Goal: Task Accomplishment & Management: Use online tool/utility

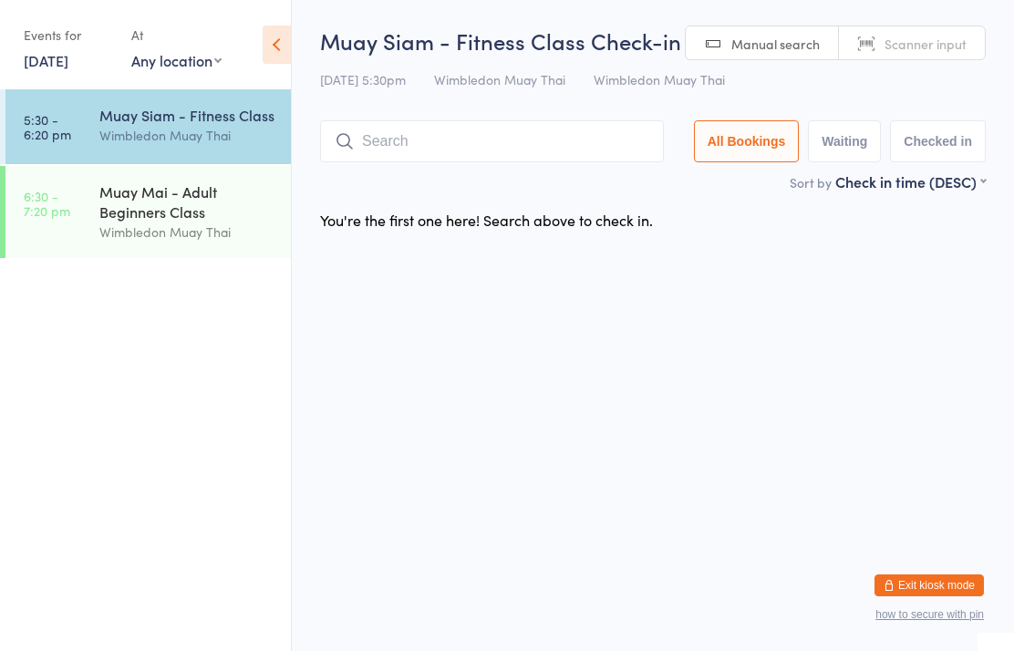
click at [441, 129] on input "search" at bounding box center [492, 141] width 344 height 42
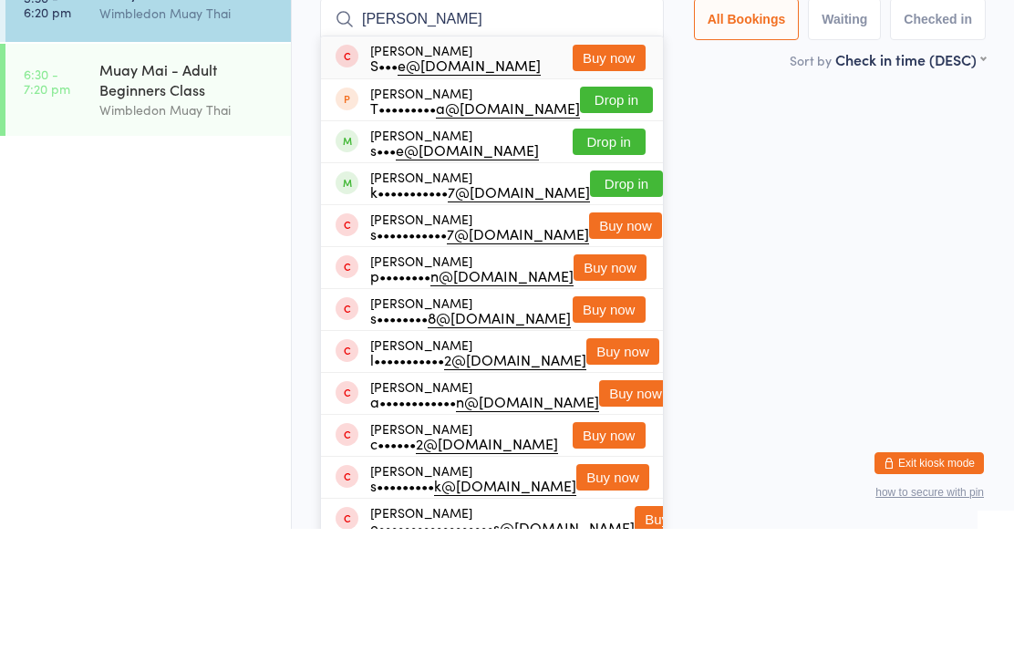
type input "[PERSON_NAME]"
click at [611, 251] on button "Drop in" at bounding box center [609, 264] width 73 height 26
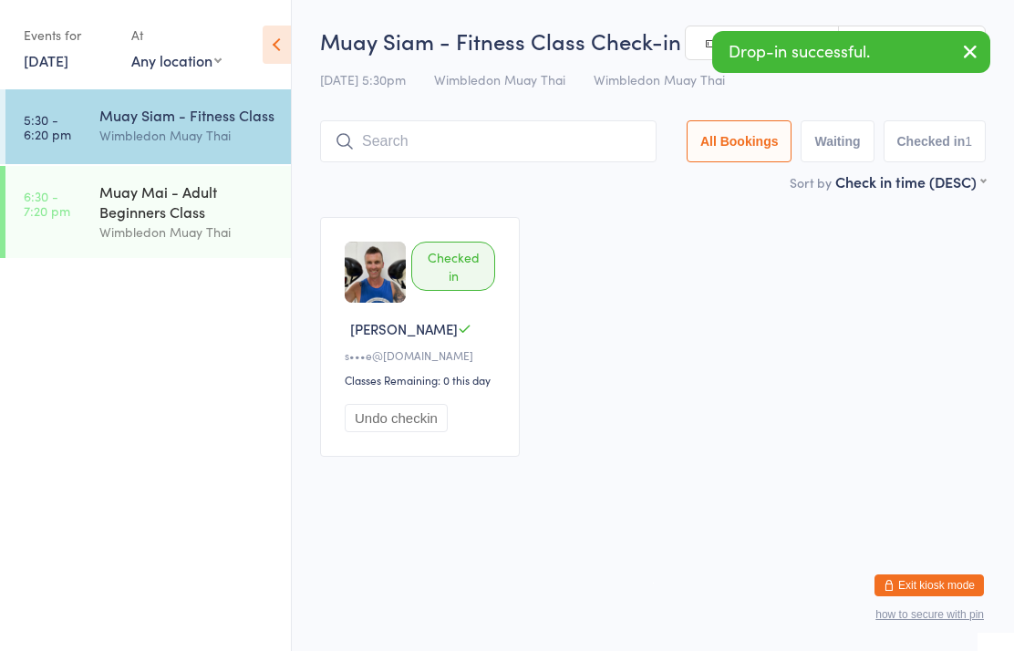
click at [492, 144] on input "search" at bounding box center [488, 141] width 337 height 42
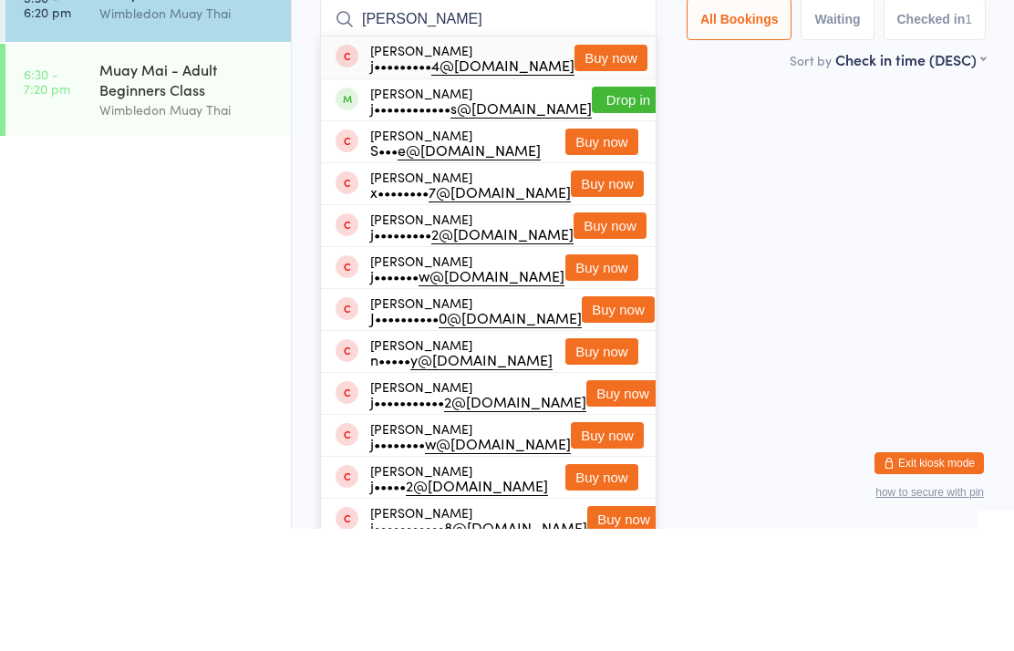
type input "[PERSON_NAME]"
click at [614, 209] on button "Drop in" at bounding box center [628, 222] width 73 height 26
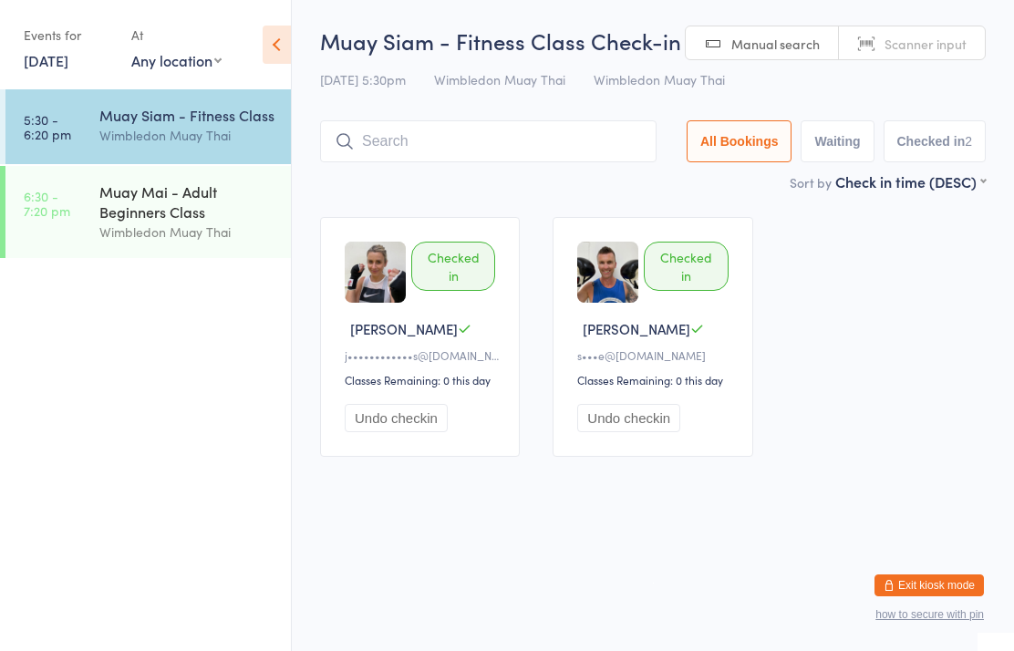
click at [226, 115] on div "Muay Siam - Fitness Class" at bounding box center [187, 115] width 176 height 20
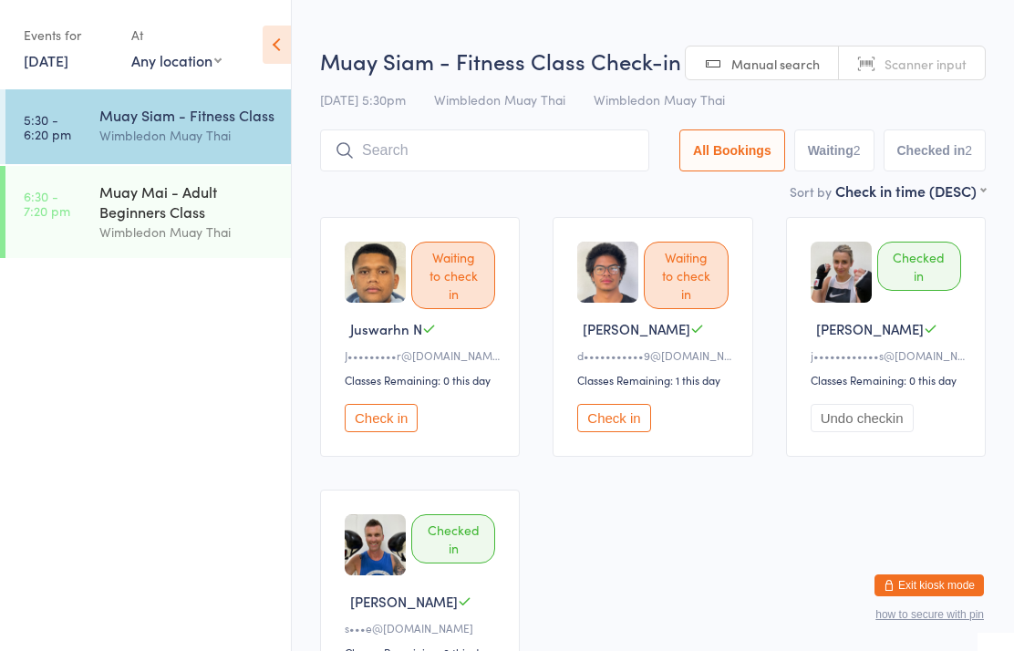
click at [235, 128] on div "Wimbledon Muay Thai" at bounding box center [187, 135] width 176 height 21
click at [643, 425] on button "Check in" at bounding box center [613, 418] width 73 height 28
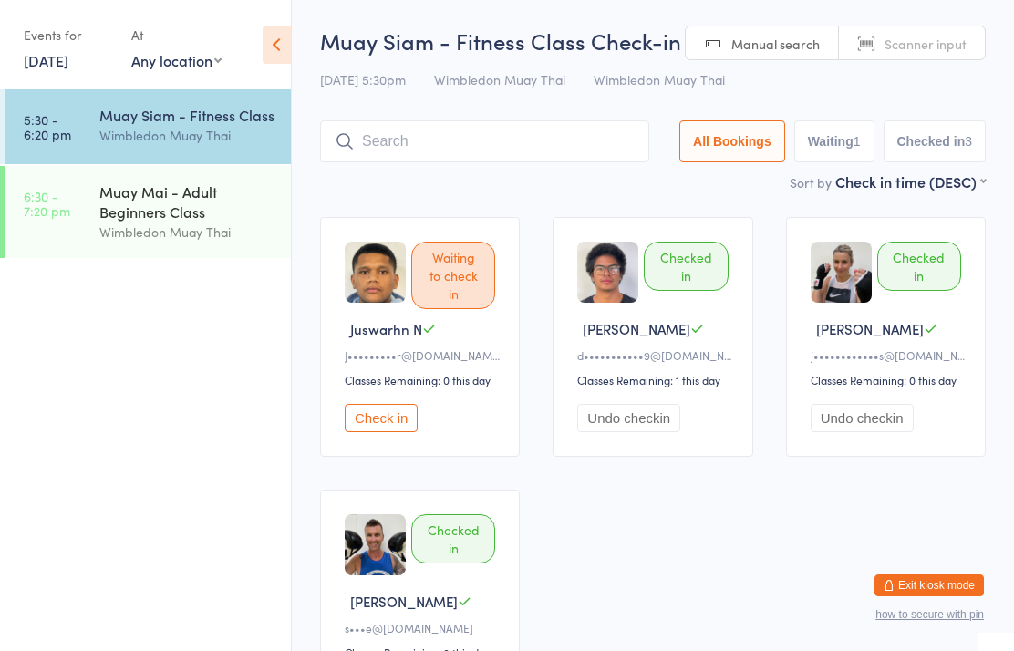
click at [463, 138] on input "search" at bounding box center [484, 141] width 329 height 42
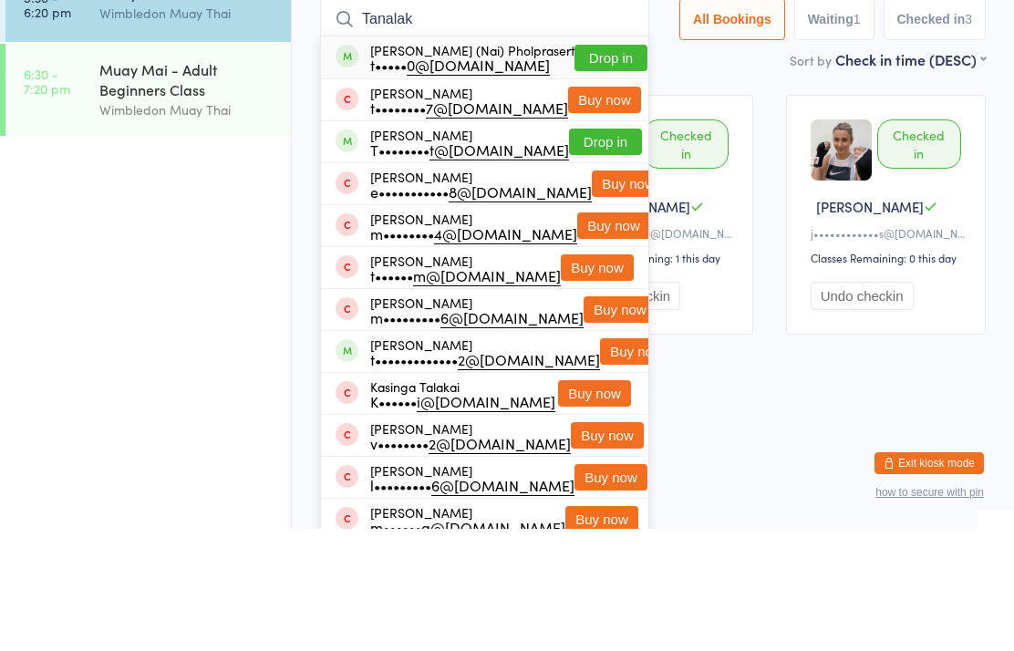
type input "Tanalak"
click at [592, 167] on button "Drop in" at bounding box center [611, 180] width 73 height 26
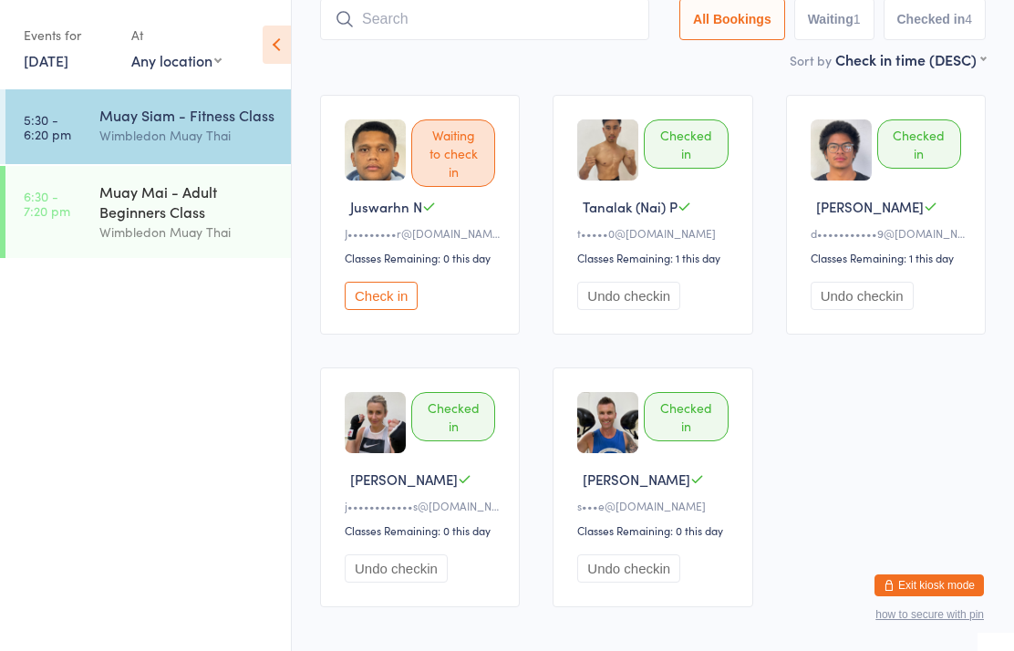
click at [372, 19] on input "search" at bounding box center [484, 19] width 329 height 42
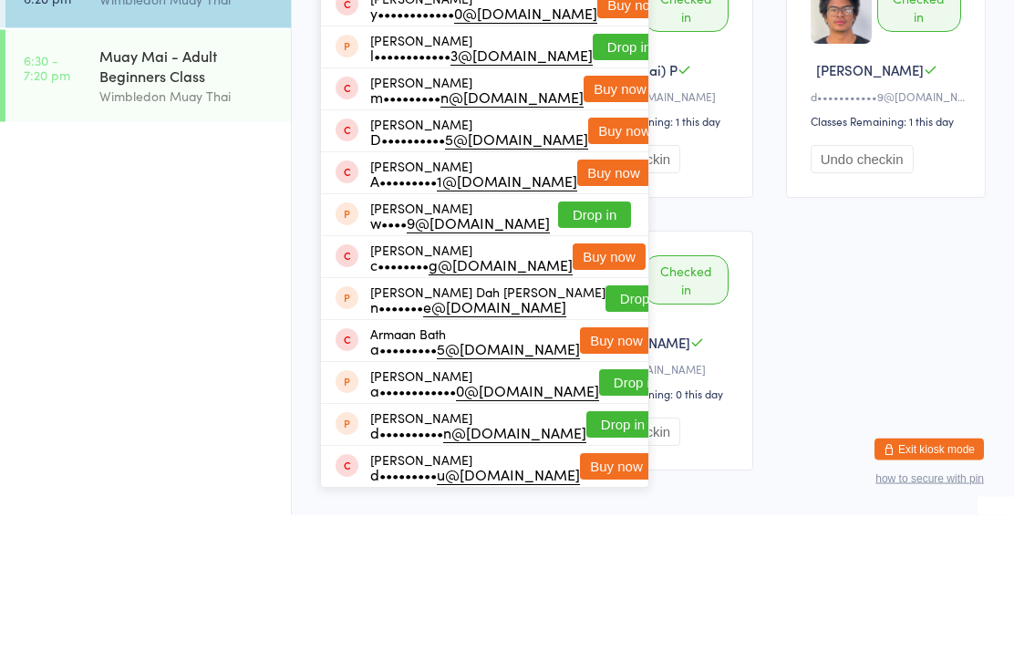
scroll to position [0, 0]
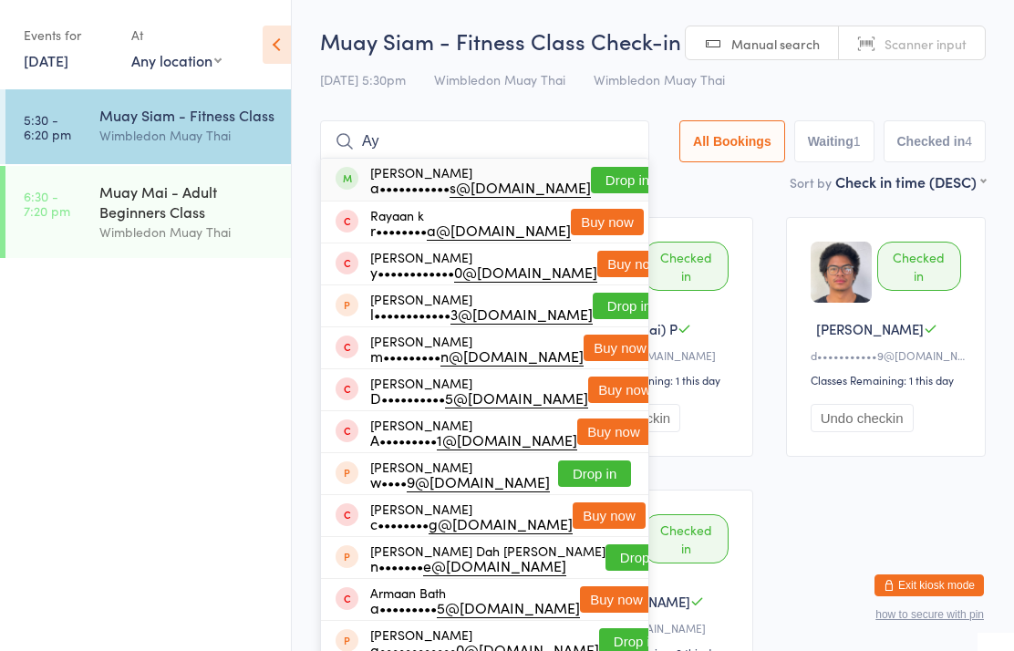
type input "A"
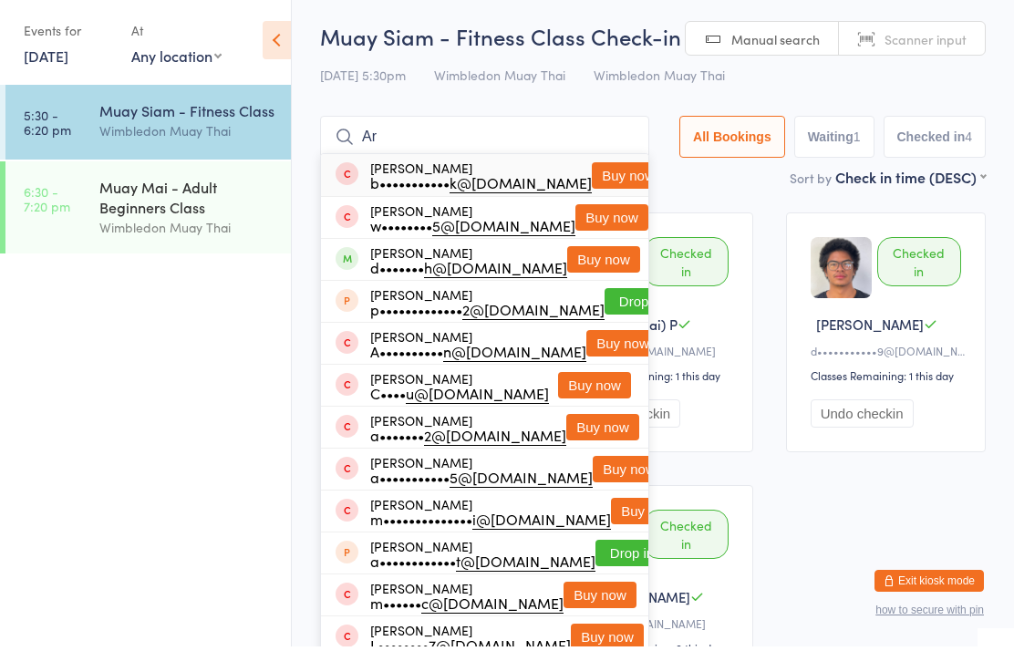
type input "A"
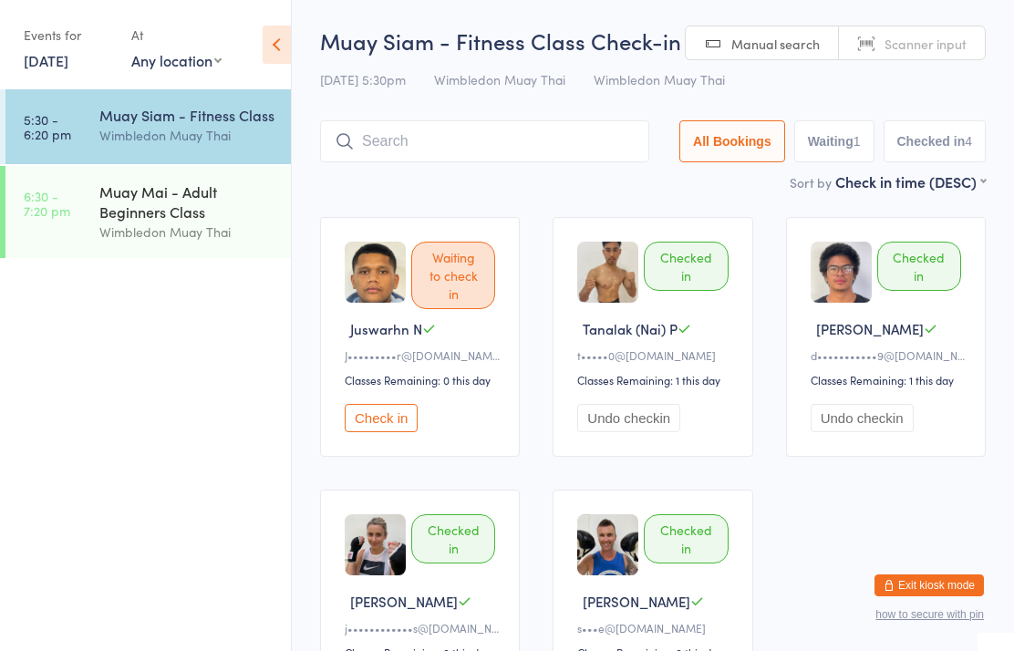
click at [44, 70] on link "[DATE]" at bounding box center [46, 60] width 45 height 20
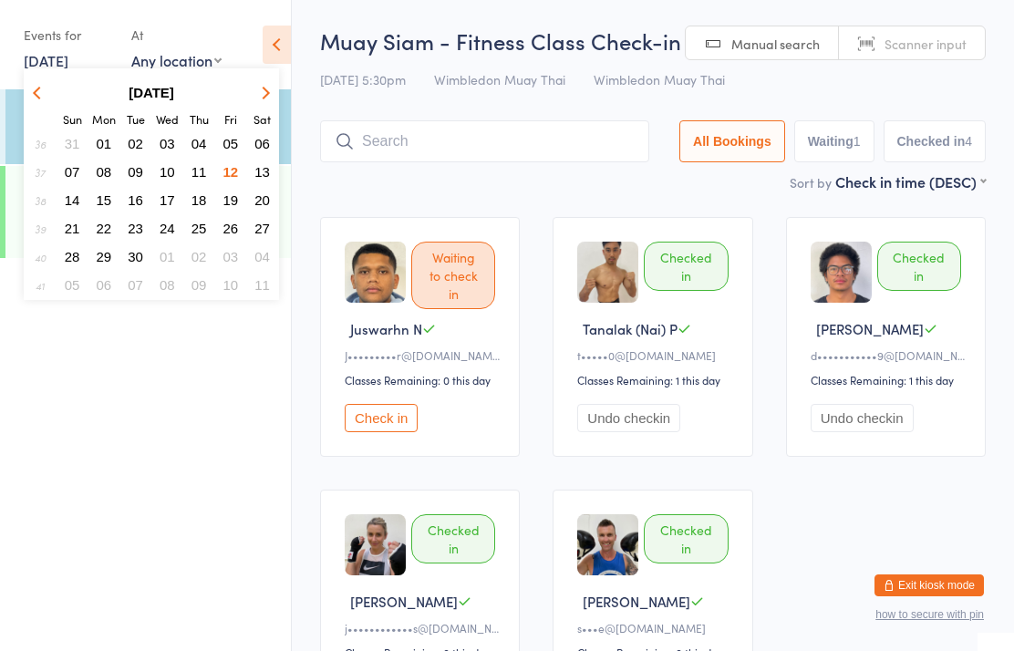
click at [36, 42] on div "Events for" at bounding box center [68, 35] width 89 height 30
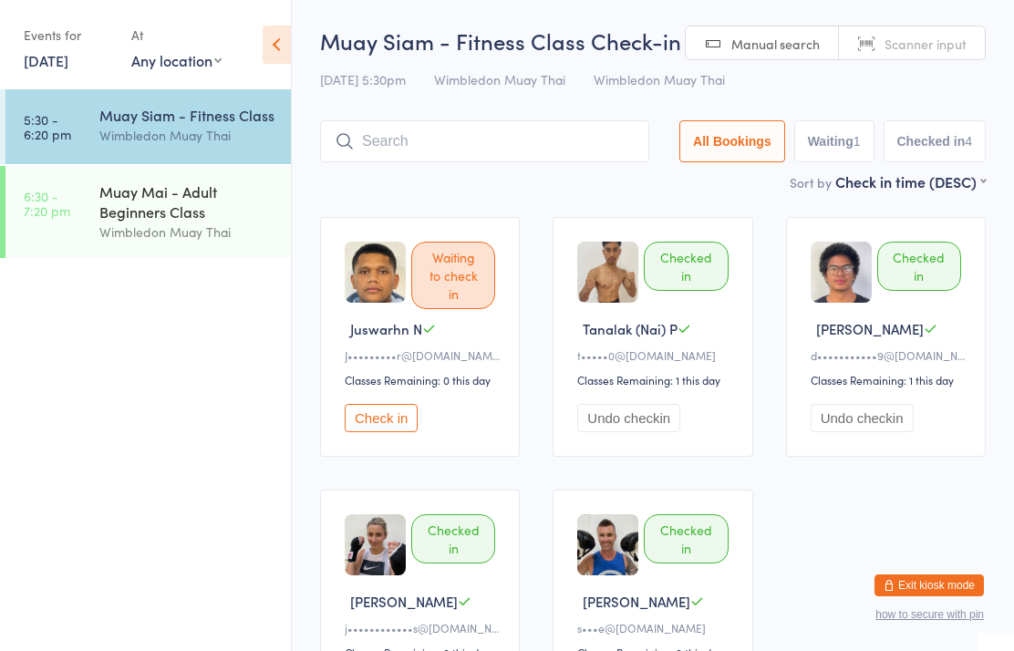
click at [385, 140] on input "search" at bounding box center [484, 141] width 329 height 42
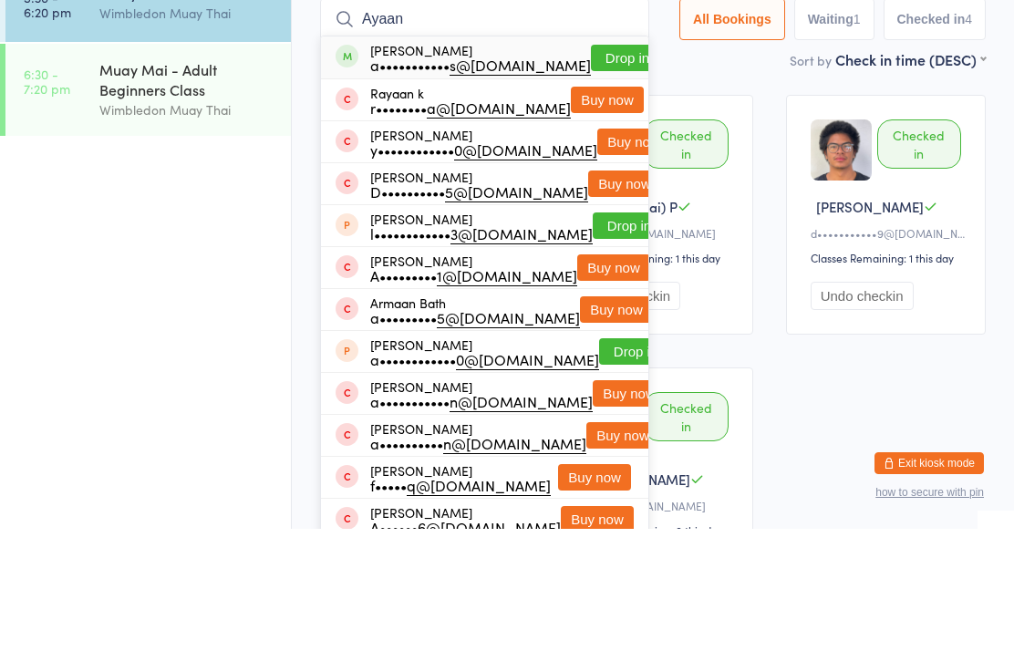
type input "Ayaan"
click at [591, 167] on button "Drop in" at bounding box center [627, 180] width 73 height 26
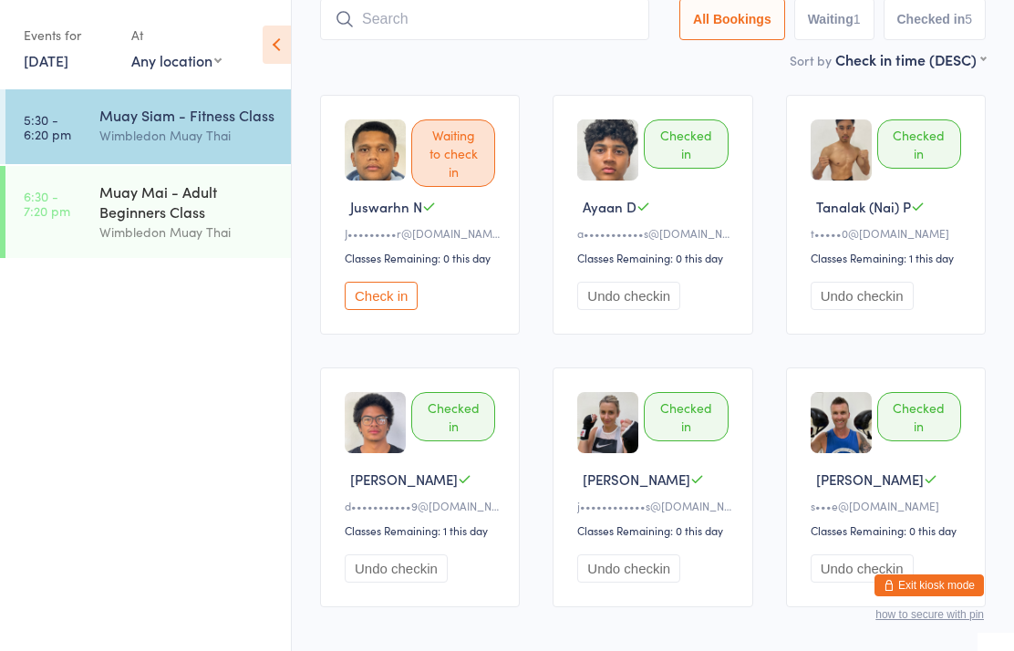
click at [147, 122] on div "Muay Siam - Fitness Class" at bounding box center [187, 115] width 176 height 20
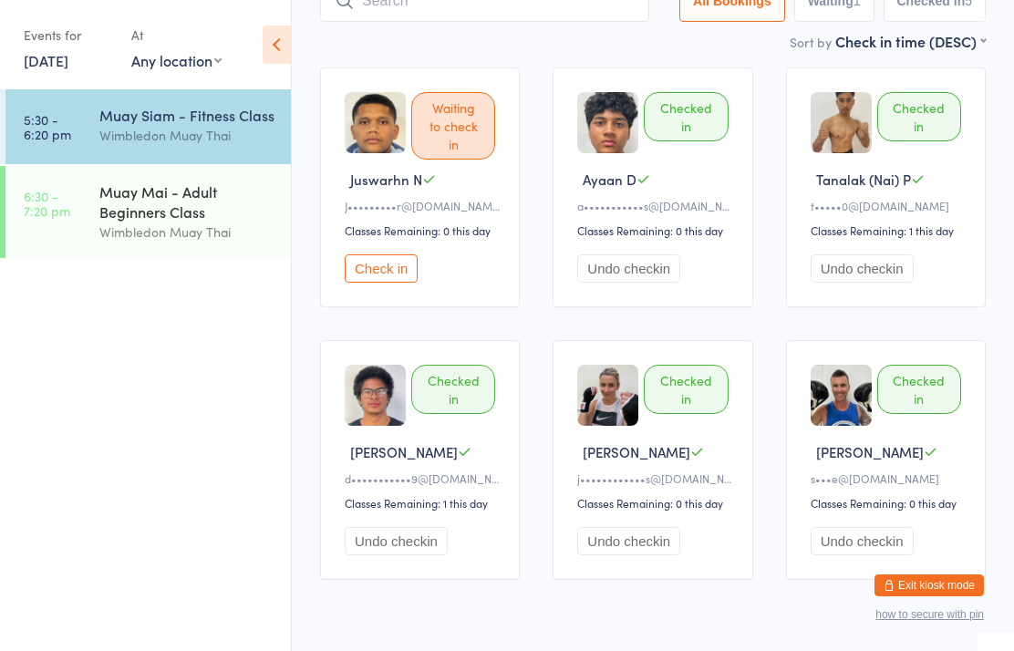
scroll to position [161, 0]
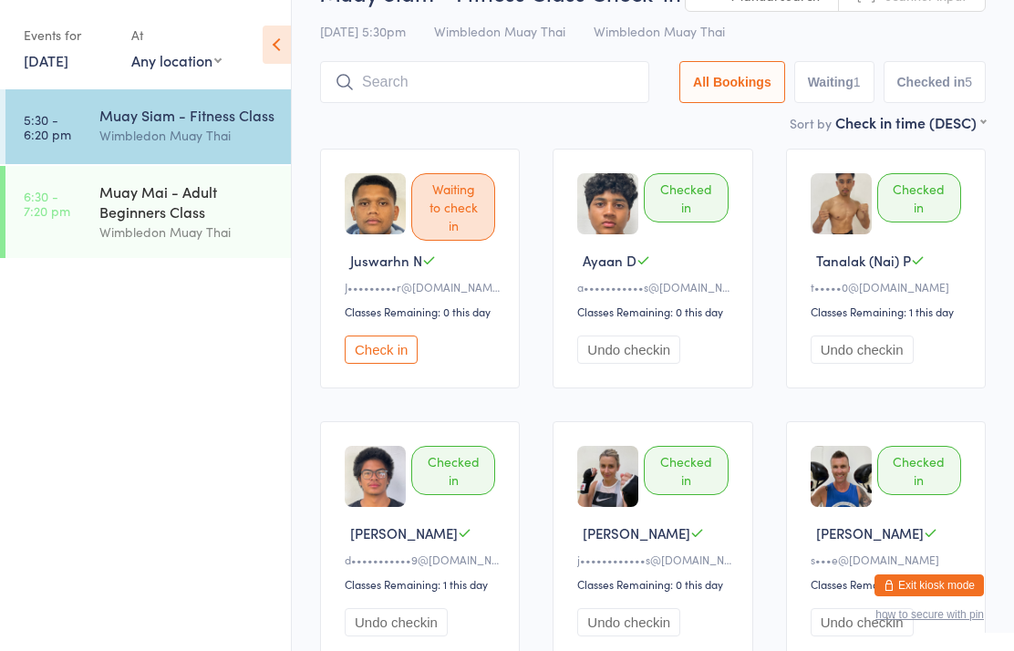
click at [470, 89] on input "search" at bounding box center [484, 82] width 329 height 42
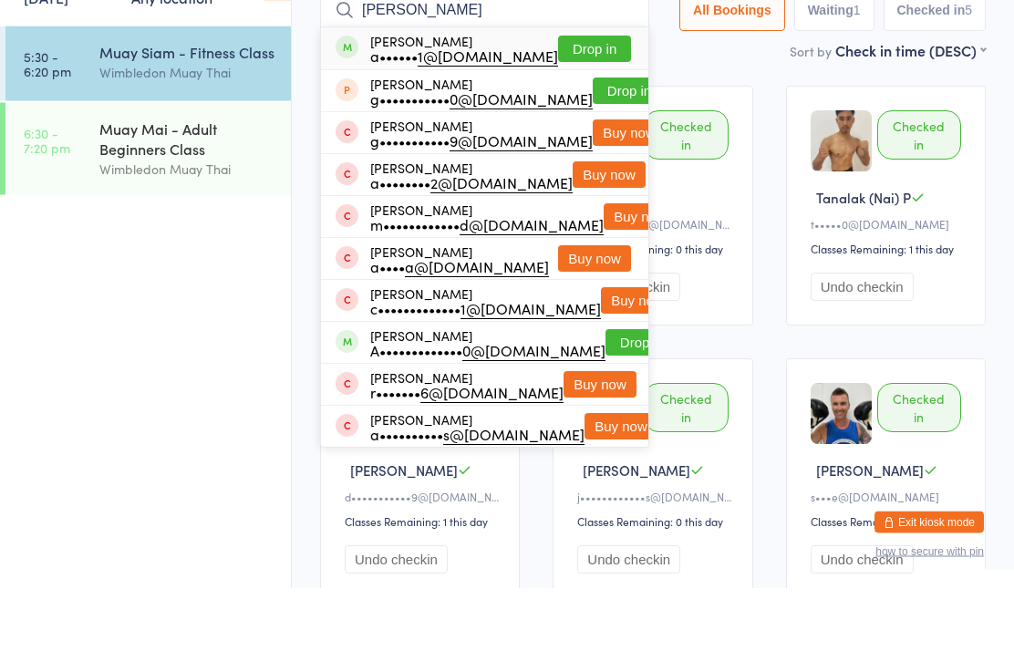
type input "[PERSON_NAME]"
click at [601, 99] on button "Drop in" at bounding box center [594, 112] width 73 height 26
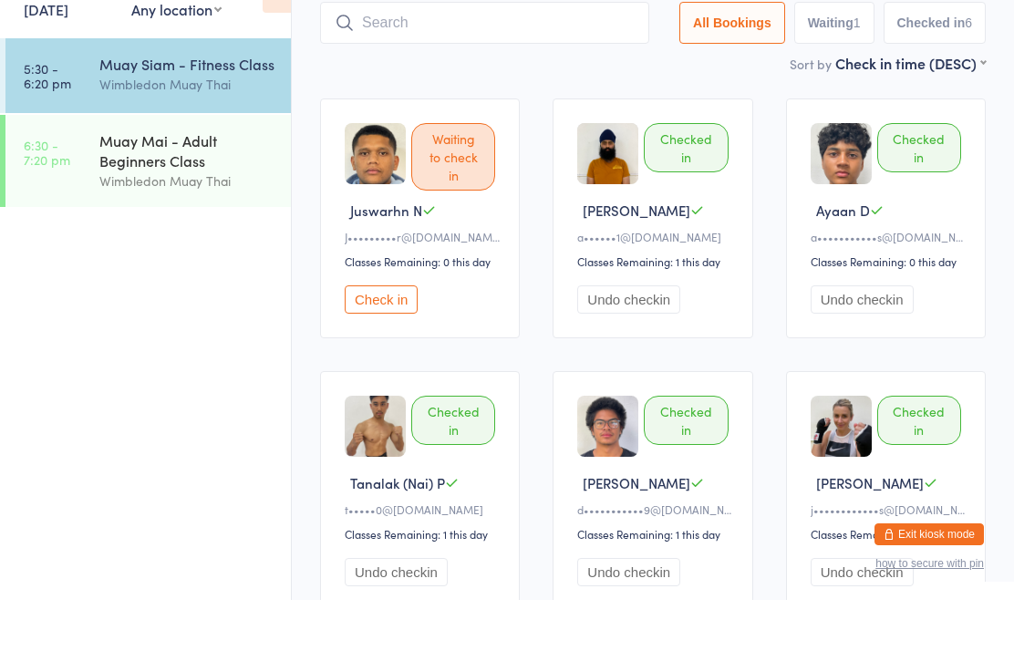
click at [507, 53] on input "search" at bounding box center [484, 74] width 329 height 42
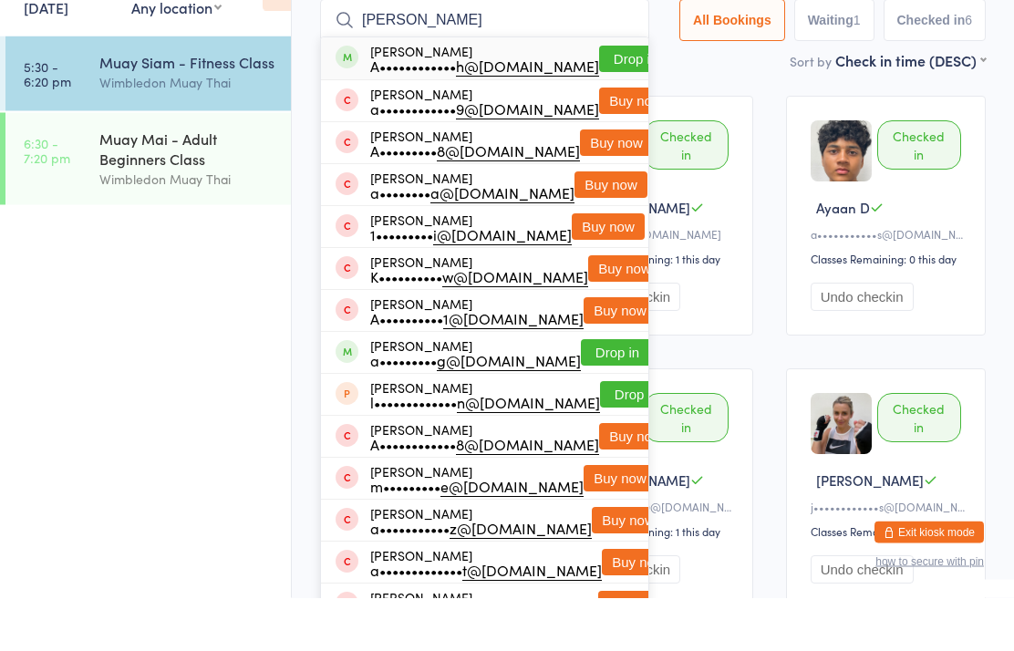
type input "[PERSON_NAME]"
click at [602, 99] on button "Drop in" at bounding box center [635, 112] width 73 height 26
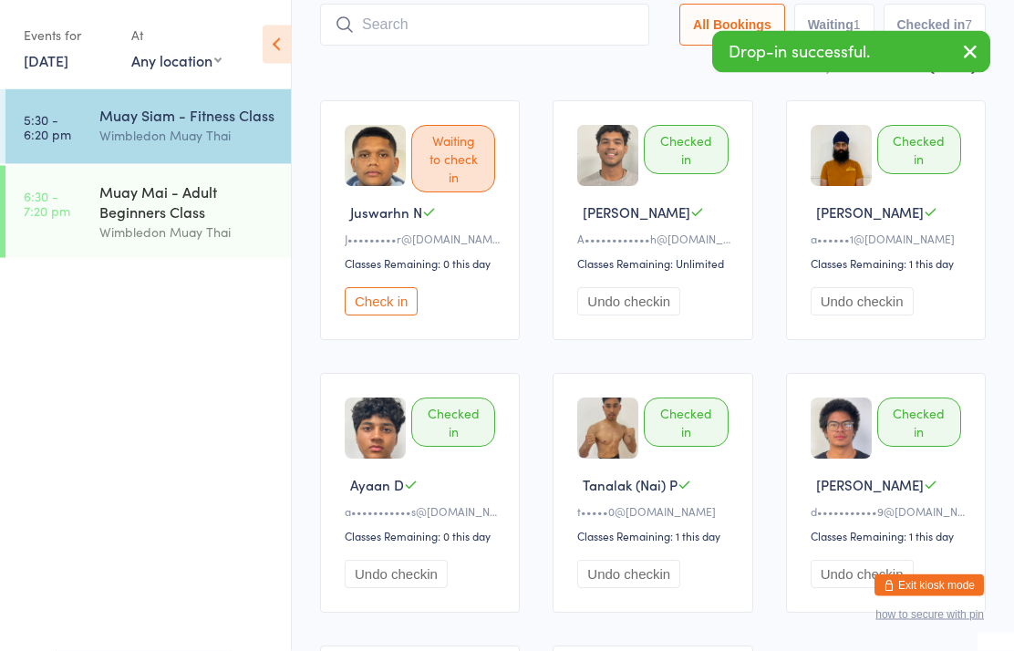
scroll to position [0, 0]
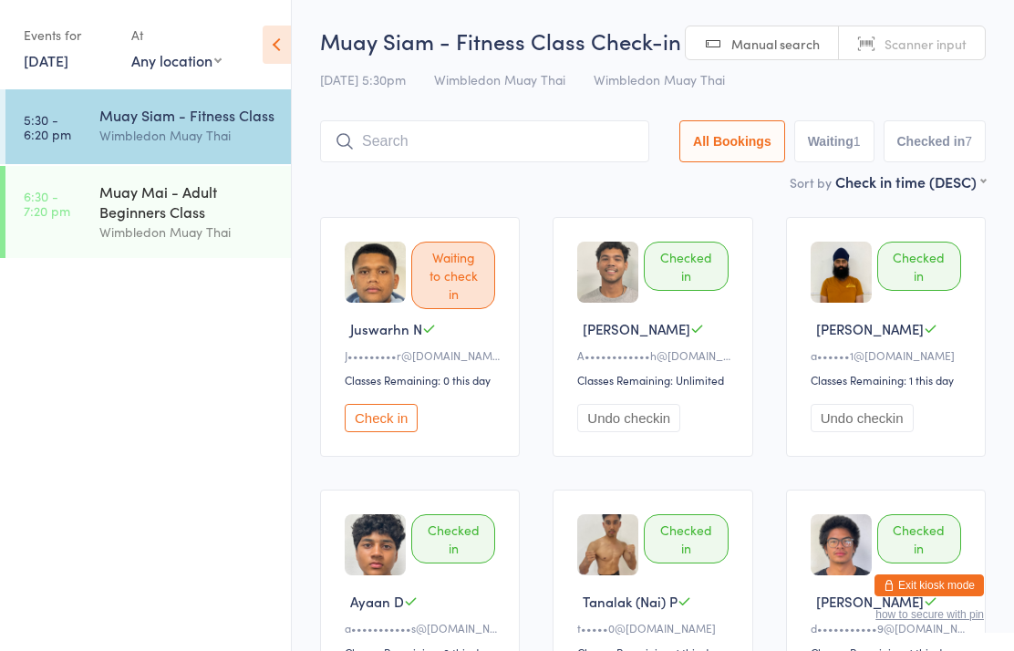
click at [403, 428] on button "Check in" at bounding box center [381, 418] width 73 height 28
